Goal: Navigation & Orientation: Find specific page/section

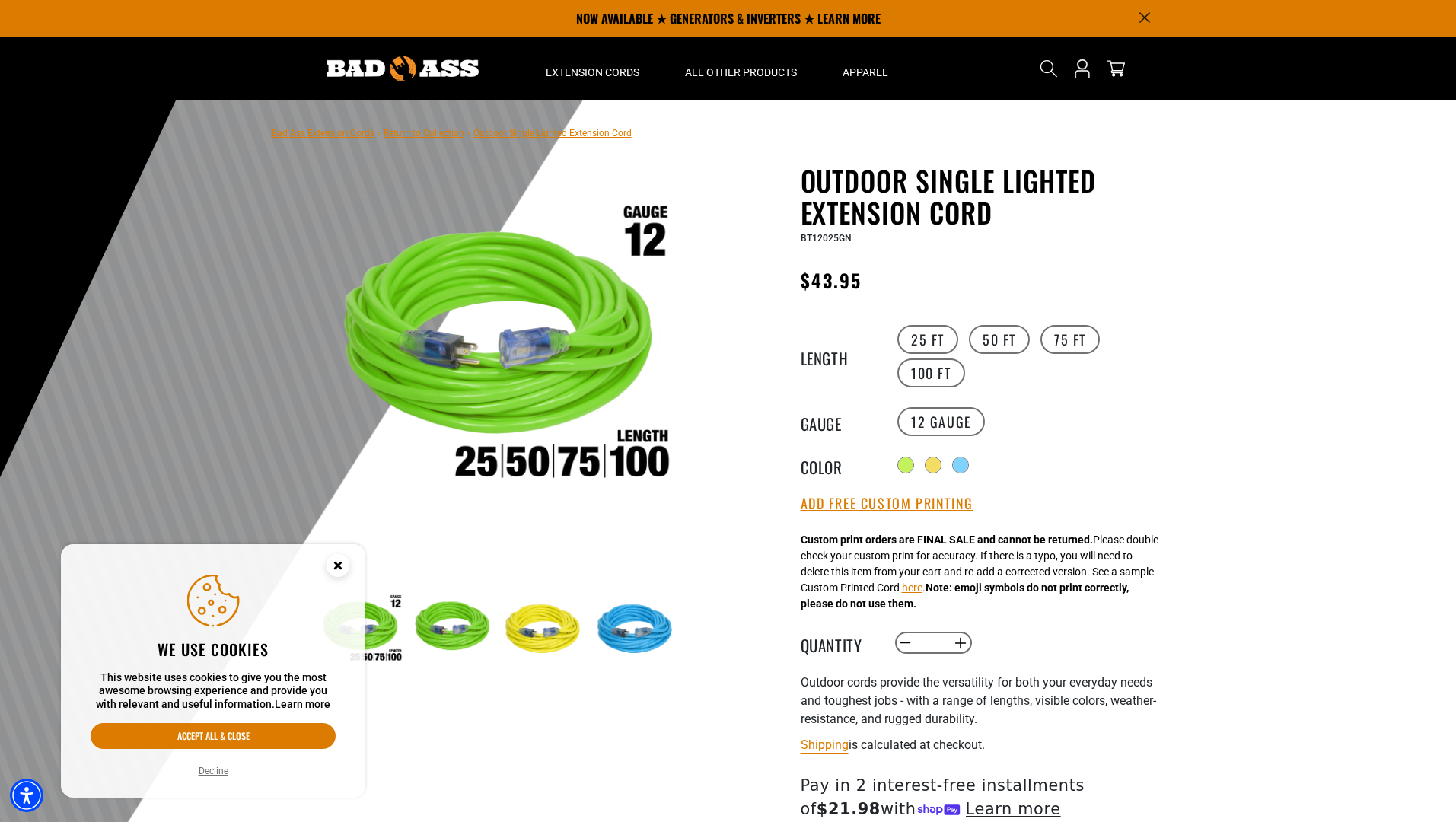
select select "**********"
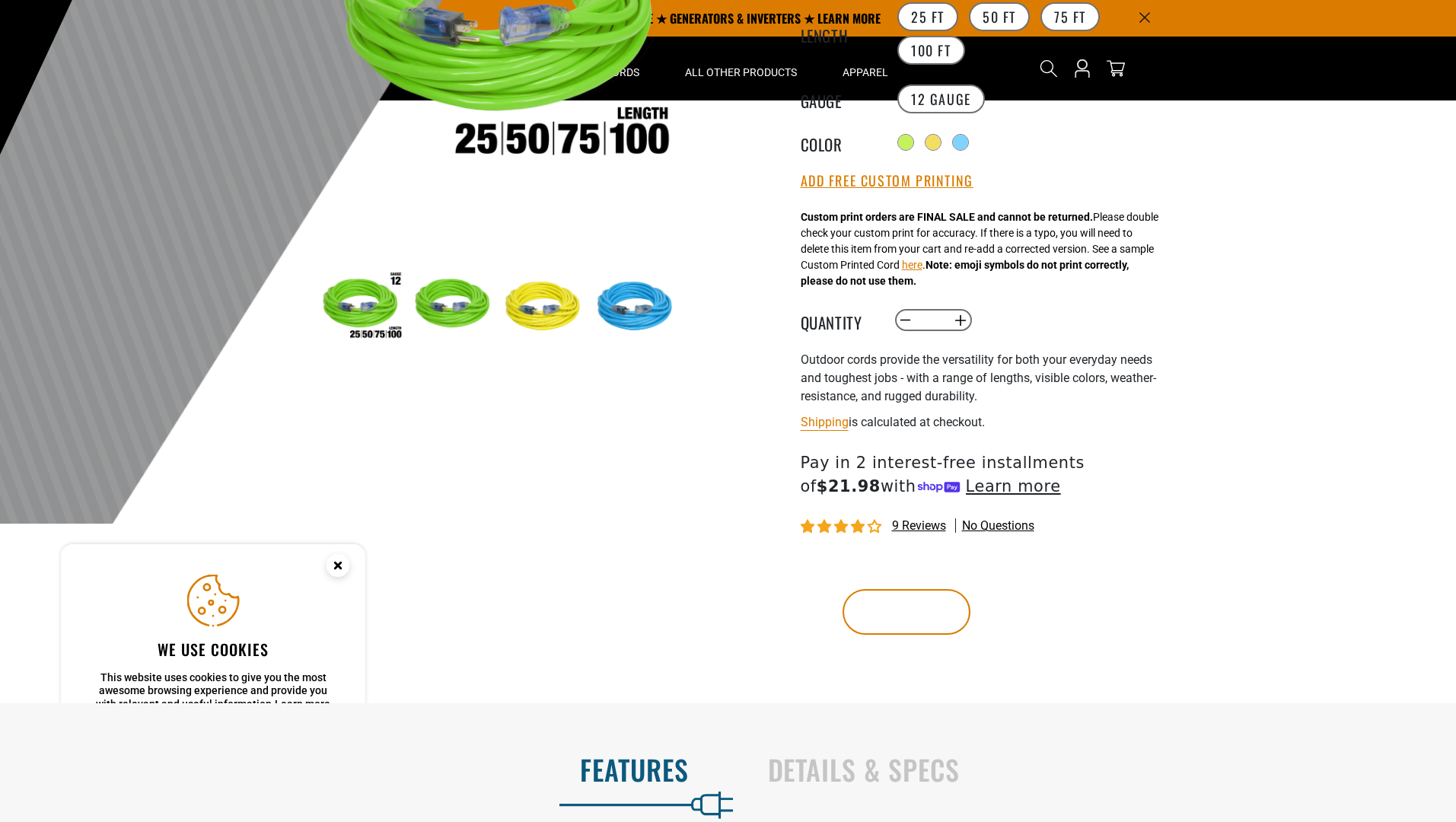
scroll to position [574, 0]
